Goal: Information Seeking & Learning: Learn about a topic

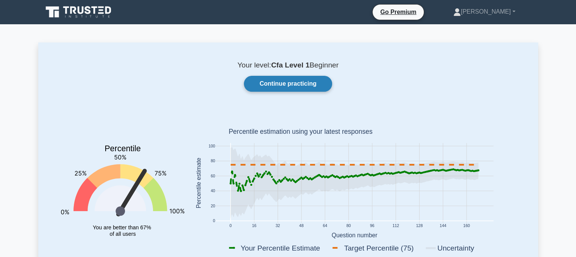
click at [269, 89] on link "Continue practicing" at bounding box center [288, 84] width 88 height 16
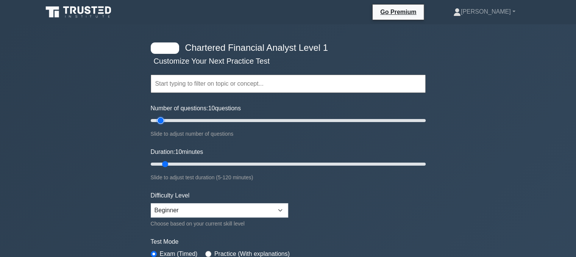
click at [158, 118] on input "Number of questions: 10 questions" at bounding box center [288, 120] width 275 height 9
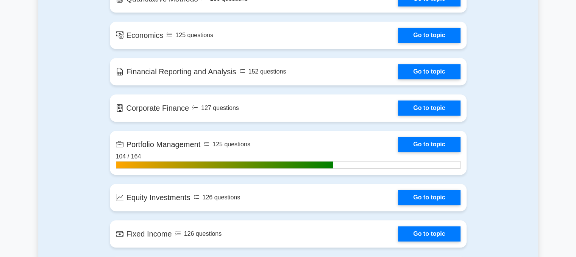
scroll to position [551, 0]
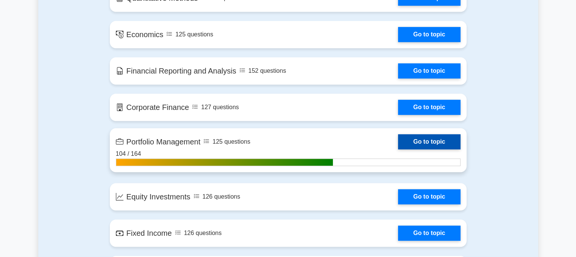
click at [398, 144] on link "Go to topic" at bounding box center [429, 141] width 62 height 15
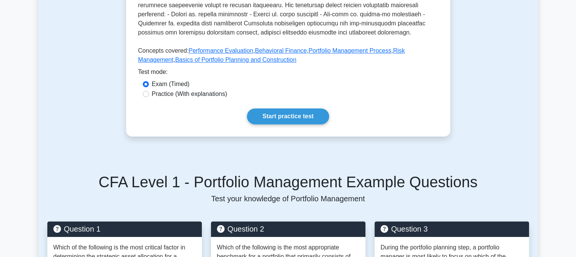
scroll to position [349, 0]
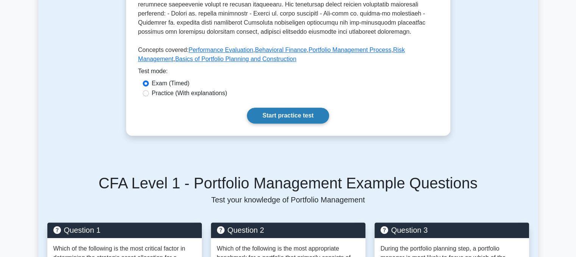
click at [303, 108] on link "Start practice test" at bounding box center [288, 116] width 82 height 16
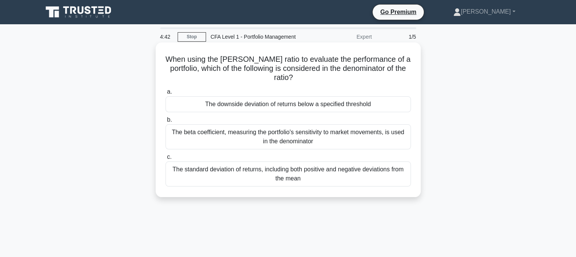
click at [279, 105] on div "The downside deviation of returns below a specified threshold" at bounding box center [287, 104] width 245 height 16
click at [165, 94] on input "a. The downside deviation of returns below a specified threshold" at bounding box center [165, 91] width 0 height 5
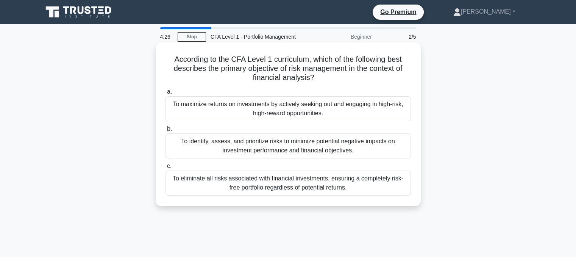
click at [279, 150] on div "To identify, assess, and prioritize risks to minimize potential negative impact…" at bounding box center [287, 145] width 245 height 25
click at [165, 131] on input "b. To identify, assess, and prioritize risks to minimize potential negative imp…" at bounding box center [165, 128] width 0 height 5
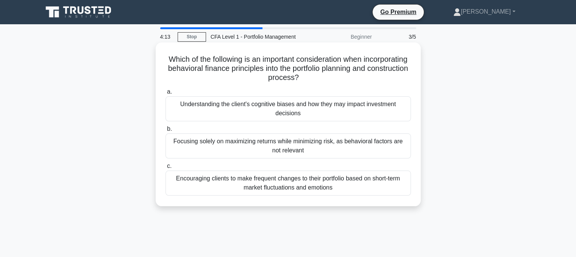
click at [363, 114] on div "Understanding the client's cognitive biases and how they may impact investment …" at bounding box center [287, 108] width 245 height 25
click at [165, 94] on input "a. Understanding the client's cognitive biases and how they may impact investme…" at bounding box center [165, 91] width 0 height 5
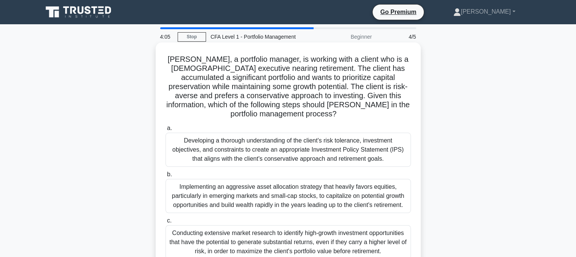
click at [354, 143] on div "Developing a thorough understanding of the client's risk tolerance, investment …" at bounding box center [287, 150] width 245 height 34
click at [165, 131] on input "a. Developing a thorough understanding of the client's risk tolerance, investme…" at bounding box center [165, 128] width 0 height 5
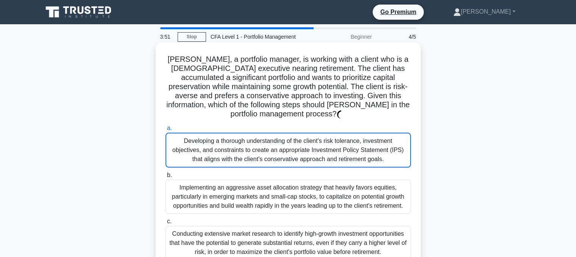
click at [324, 138] on div "Developing a thorough understanding of the client's risk tolerance, investment …" at bounding box center [287, 150] width 245 height 35
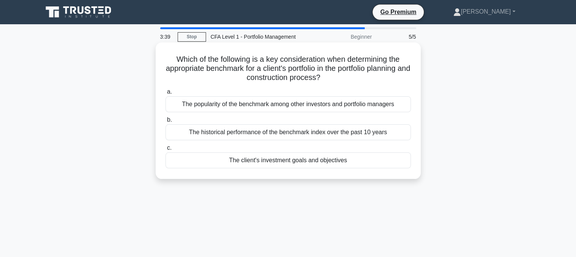
click at [265, 161] on div "The client's investment goals and objectives" at bounding box center [287, 160] width 245 height 16
click at [165, 150] on input "c. The client's investment goals and objectives" at bounding box center [165, 147] width 0 height 5
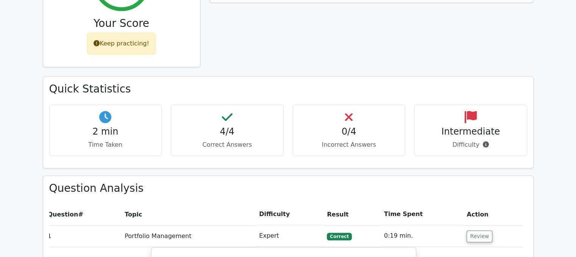
scroll to position [369, 0]
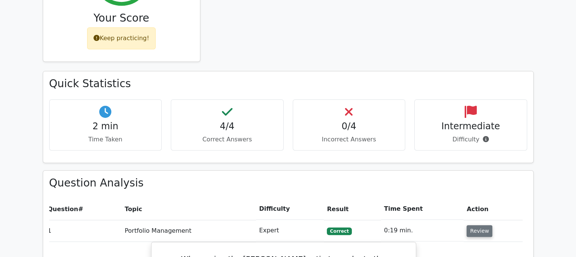
click at [480, 225] on button "Review" at bounding box center [479, 231] width 26 height 12
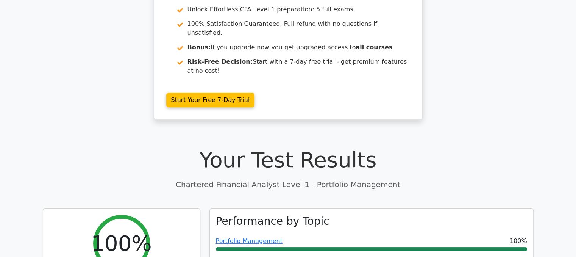
scroll to position [0, 0]
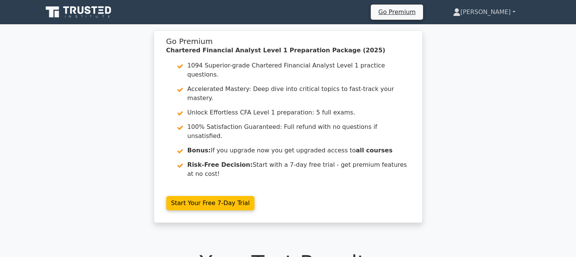
click at [500, 14] on link "[PERSON_NAME]" at bounding box center [484, 12] width 99 height 15
click at [460, 14] on icon at bounding box center [457, 12] width 8 height 8
click at [477, 37] on link "Settings" at bounding box center [465, 42] width 60 height 12
click at [491, 15] on link "[PERSON_NAME]" at bounding box center [484, 12] width 99 height 15
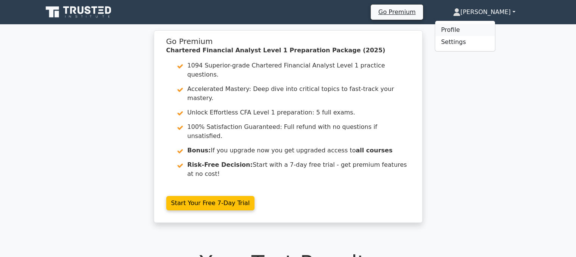
click at [474, 33] on link "Profile" at bounding box center [465, 30] width 60 height 12
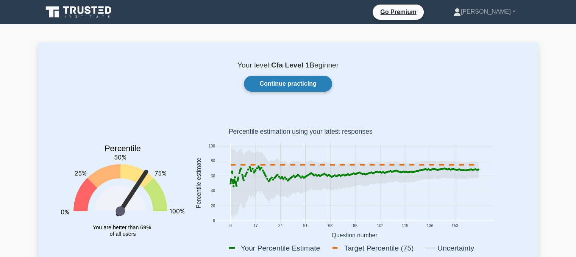
click at [254, 86] on link "Continue practicing" at bounding box center [288, 84] width 88 height 16
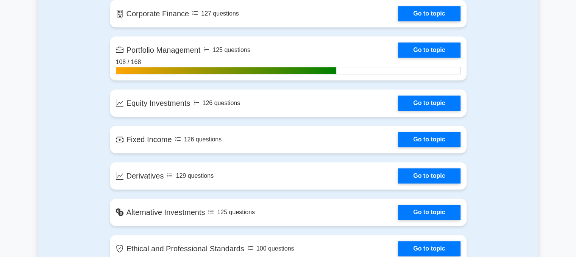
scroll to position [644, 0]
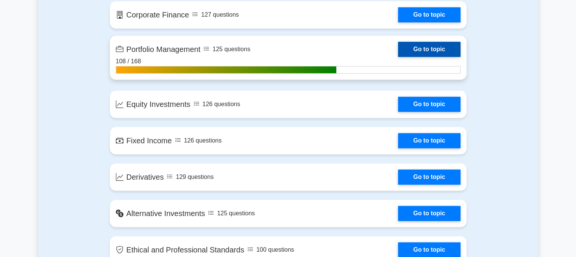
click at [398, 50] on link "Go to topic" at bounding box center [429, 49] width 62 height 15
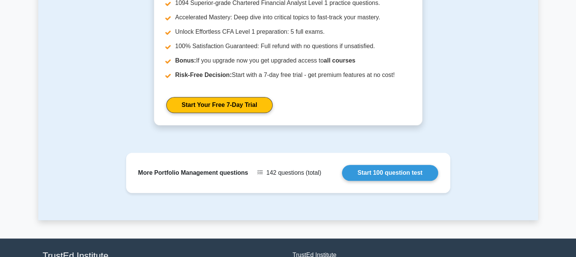
scroll to position [900, 0]
